Goal: Find specific page/section: Find specific page/section

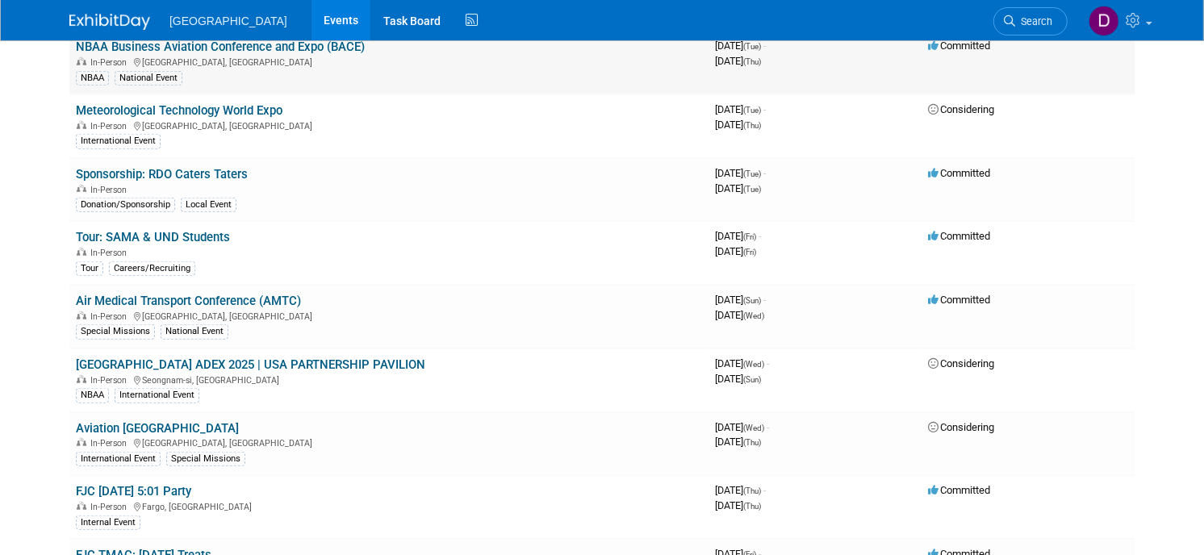
scroll to position [1165, 0]
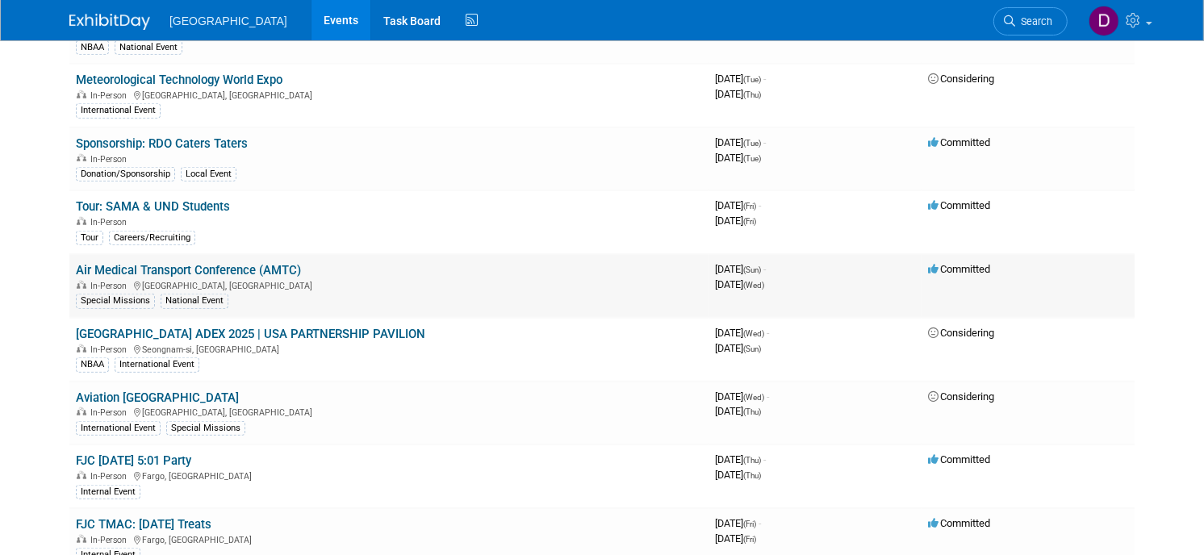
click at [224, 263] on link "Air Medical Transport Conference (AMTC)" at bounding box center [188, 270] width 225 height 15
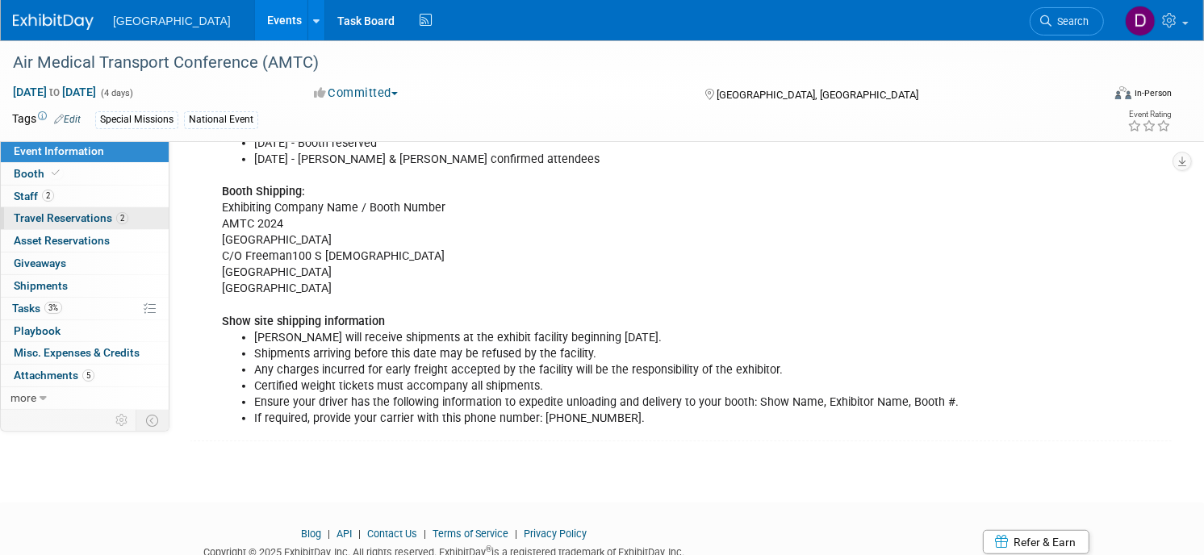
scroll to position [727, 0]
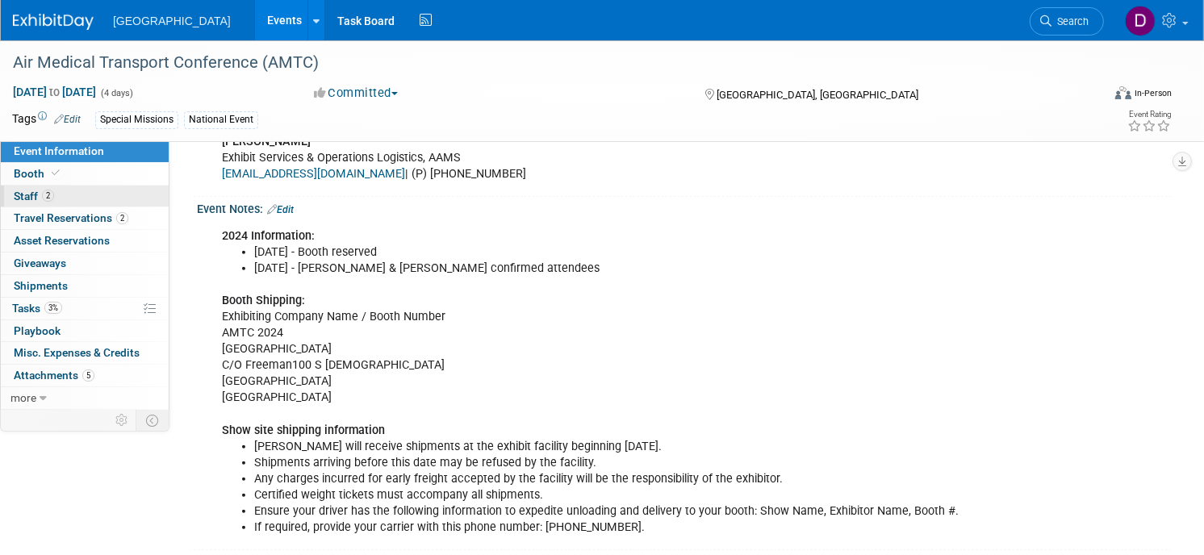
click at [54, 197] on span "Staff 2" at bounding box center [34, 196] width 40 height 13
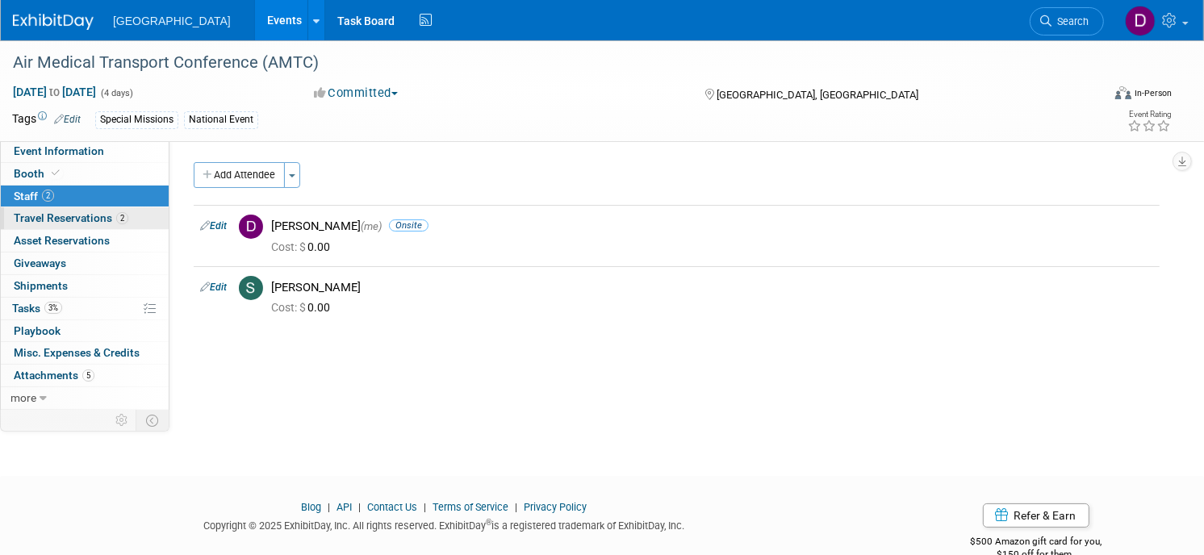
click at [128, 215] on span "Travel Reservations 2" at bounding box center [71, 217] width 115 height 13
